Goal: Task Accomplishment & Management: Use online tool/utility

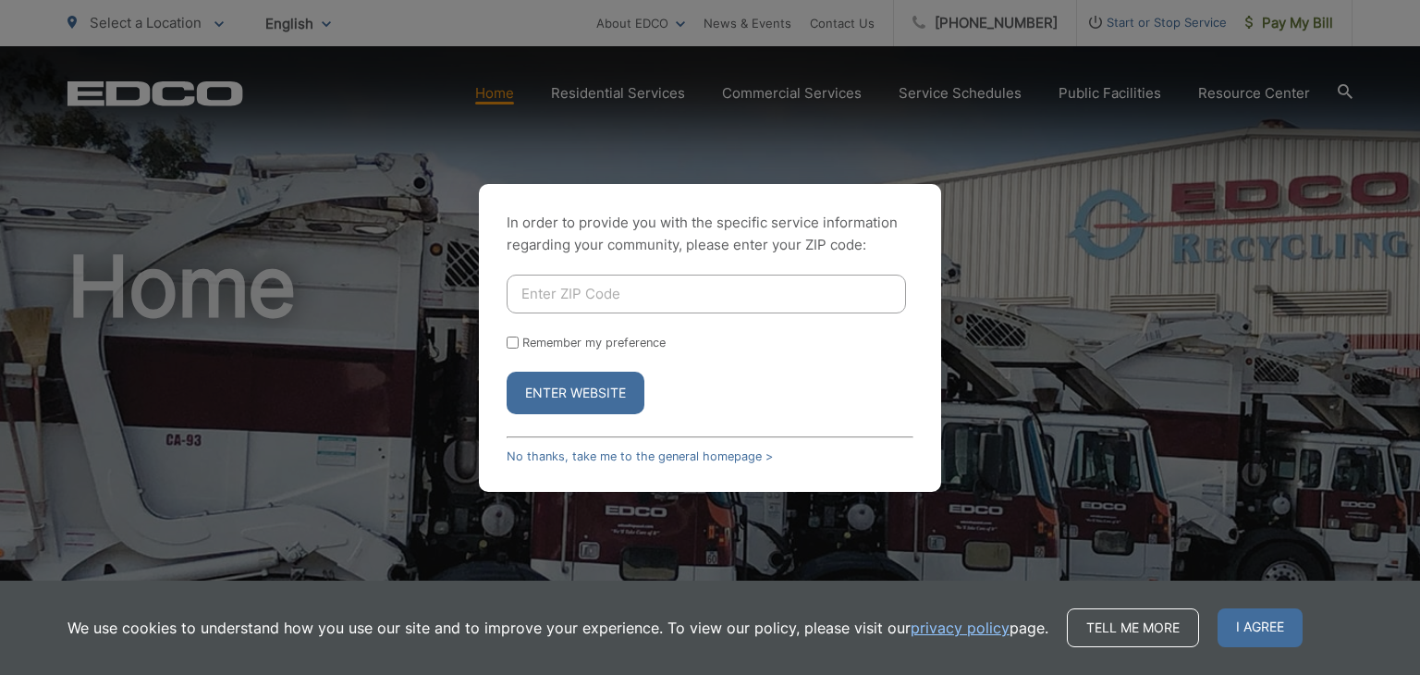
click at [649, 300] on input "Enter ZIP Code" at bounding box center [707, 294] width 400 height 39
type input "91902"
click at [573, 385] on button "Enter Website" at bounding box center [576, 393] width 138 height 43
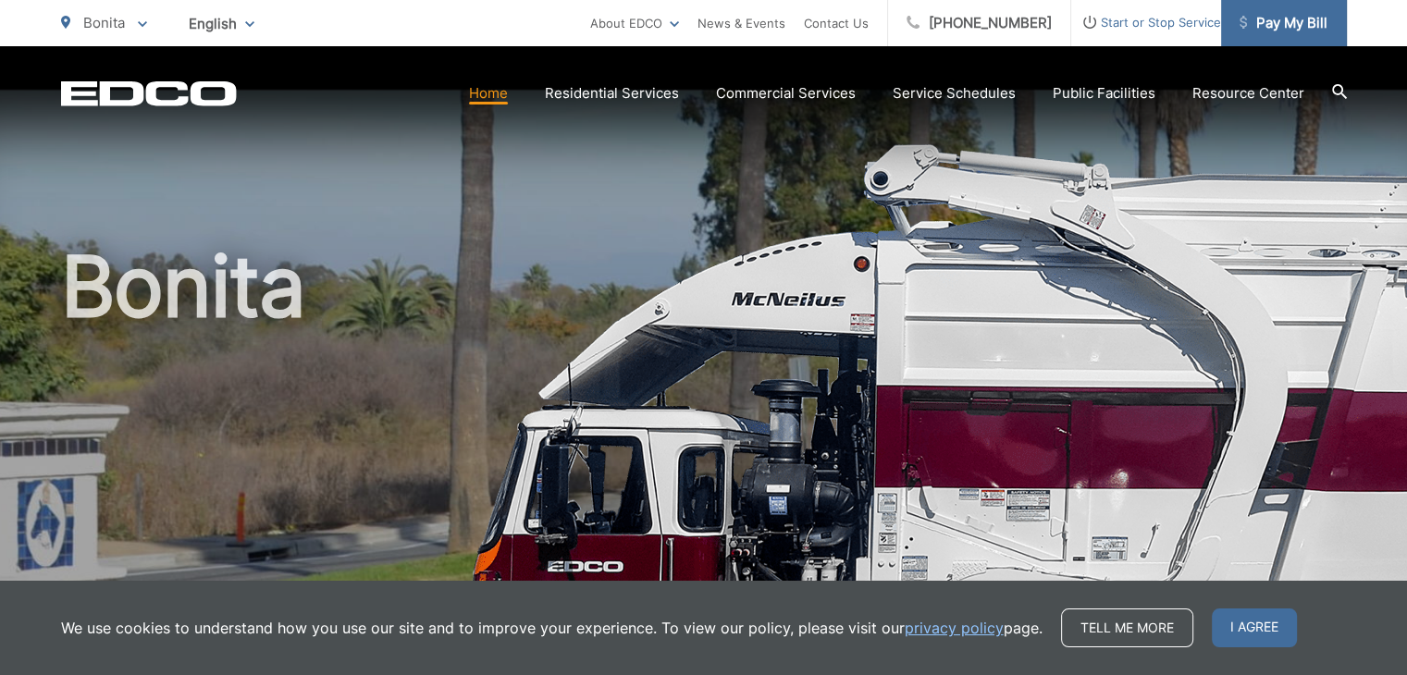
click at [1287, 19] on span "Pay My Bill" at bounding box center [1283, 23] width 88 height 22
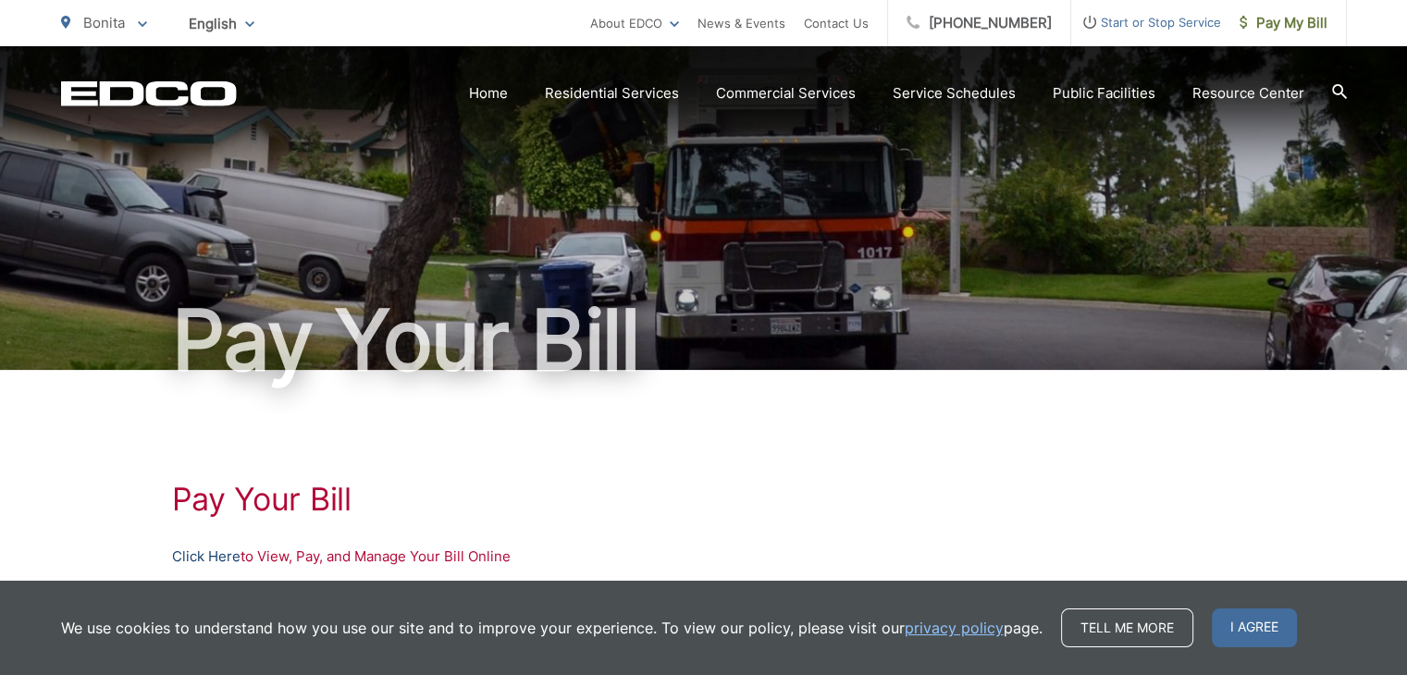
click at [211, 556] on link "Click Here" at bounding box center [206, 557] width 68 height 22
click at [1282, 18] on span "Pay My Bill" at bounding box center [1283, 23] width 88 height 22
click at [207, 556] on link "Click Here" at bounding box center [206, 557] width 68 height 22
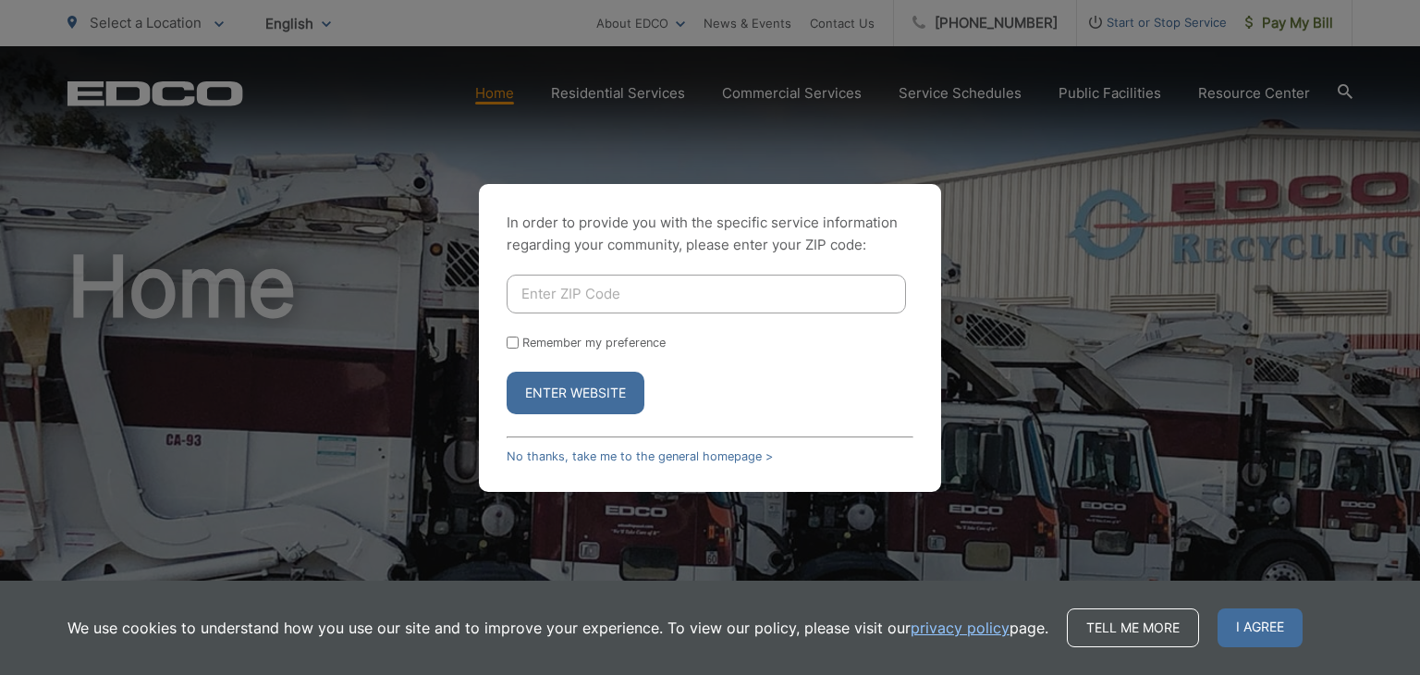
click at [748, 301] on input "Enter ZIP Code" at bounding box center [707, 294] width 400 height 39
type input "91902"
click at [577, 386] on button "Enter Website" at bounding box center [576, 393] width 138 height 43
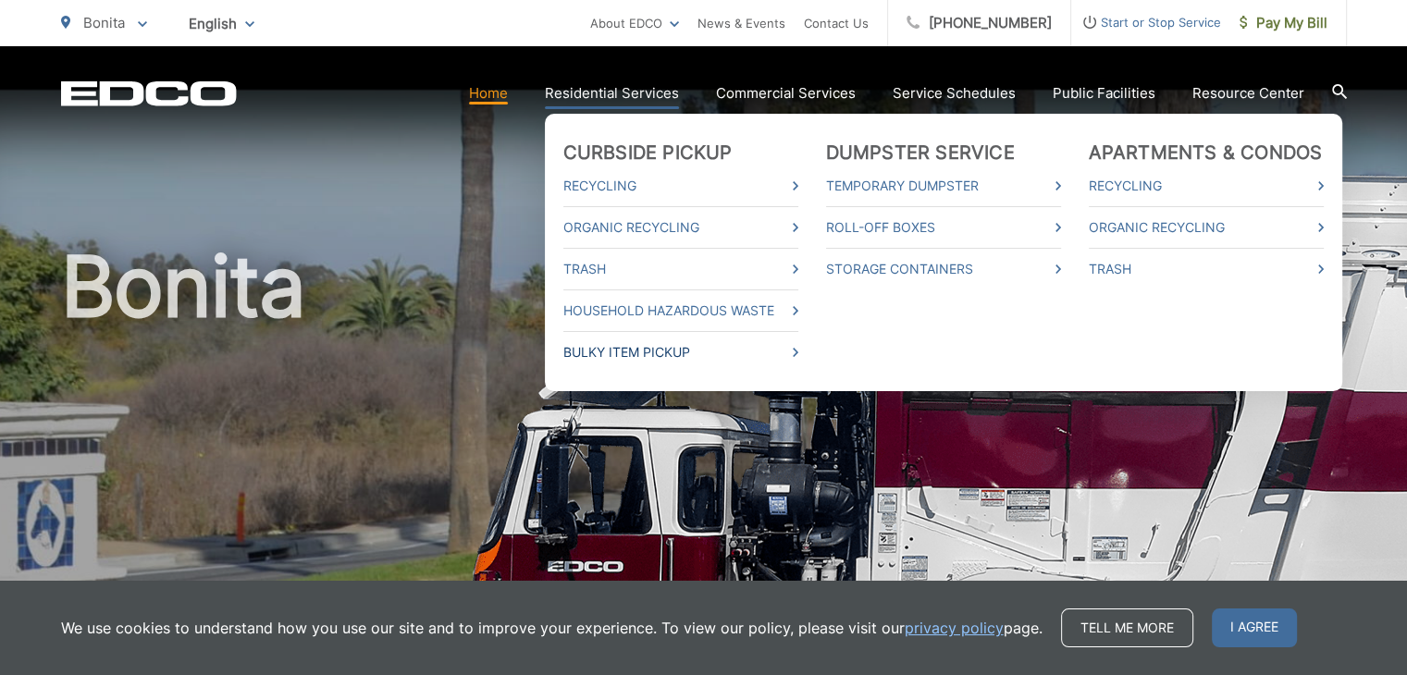
click at [677, 349] on link "Bulky Item Pickup" at bounding box center [680, 352] width 235 height 22
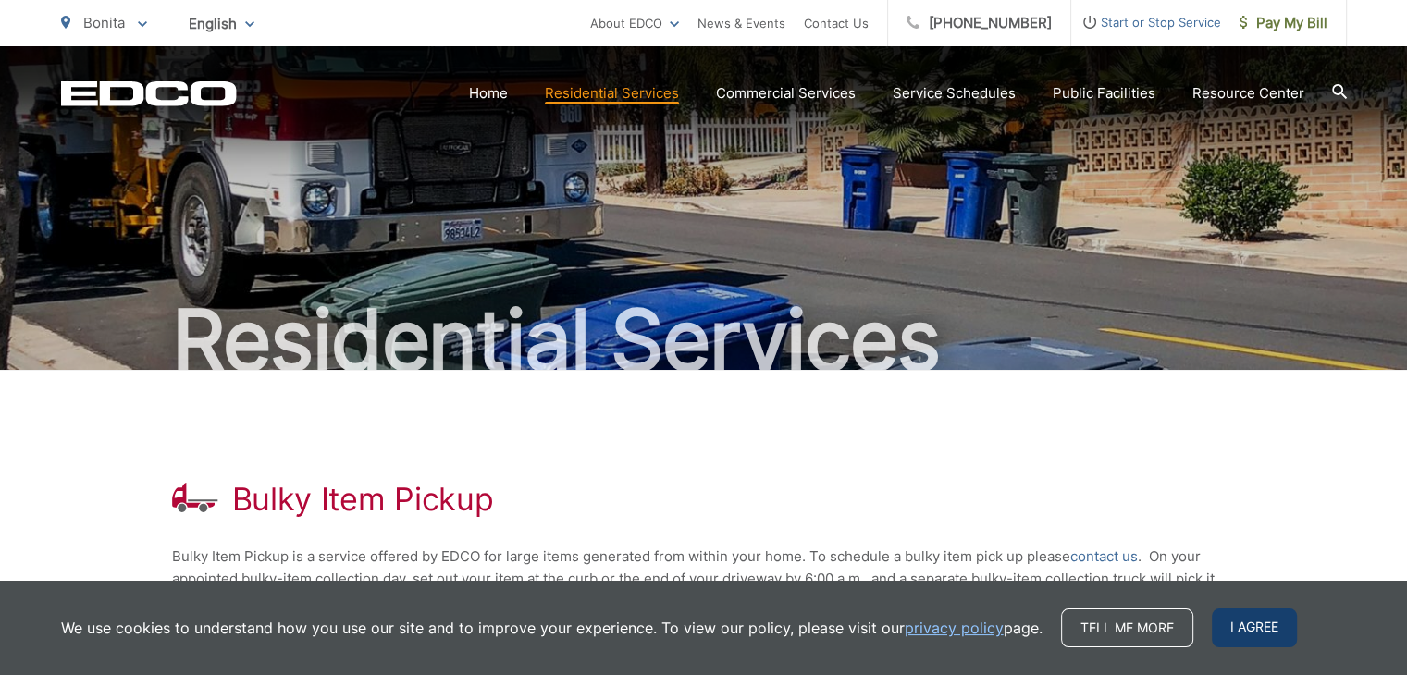
click at [1247, 622] on span "I agree" at bounding box center [1253, 628] width 85 height 39
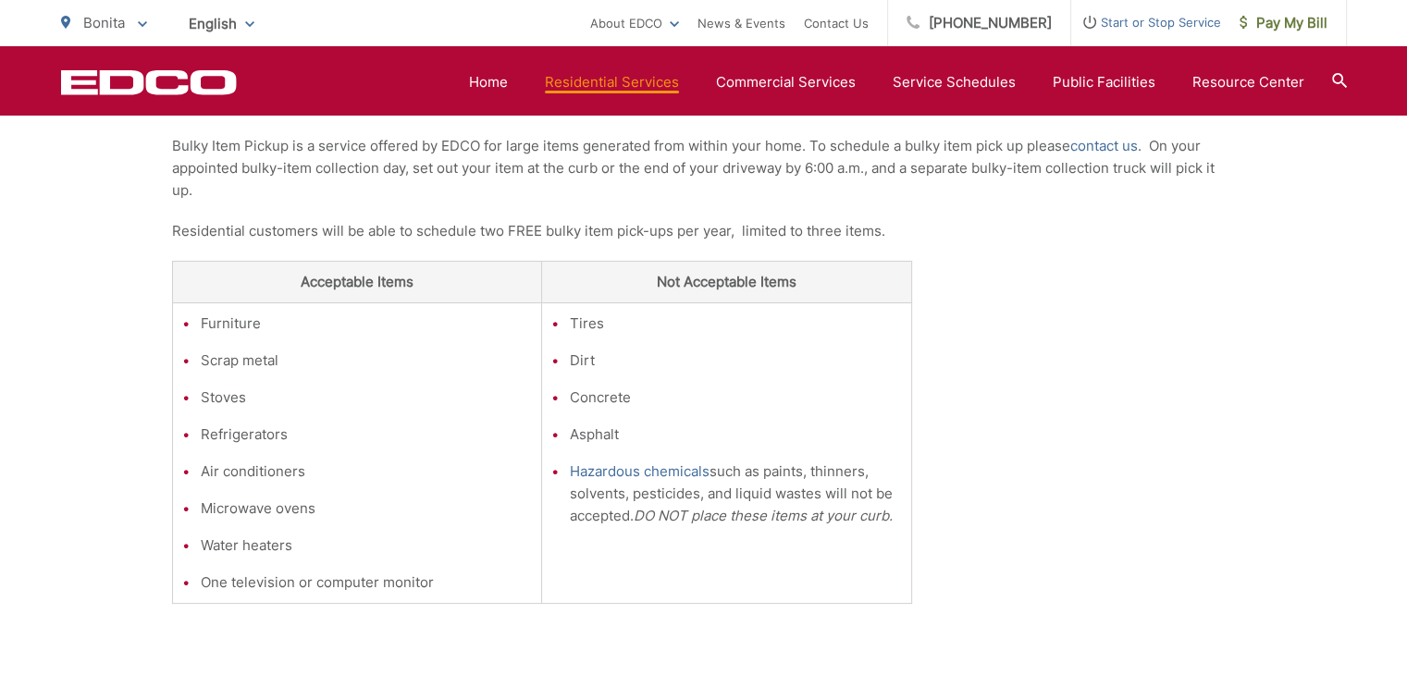
scroll to position [419, 0]
